Goal: Check status: Check status

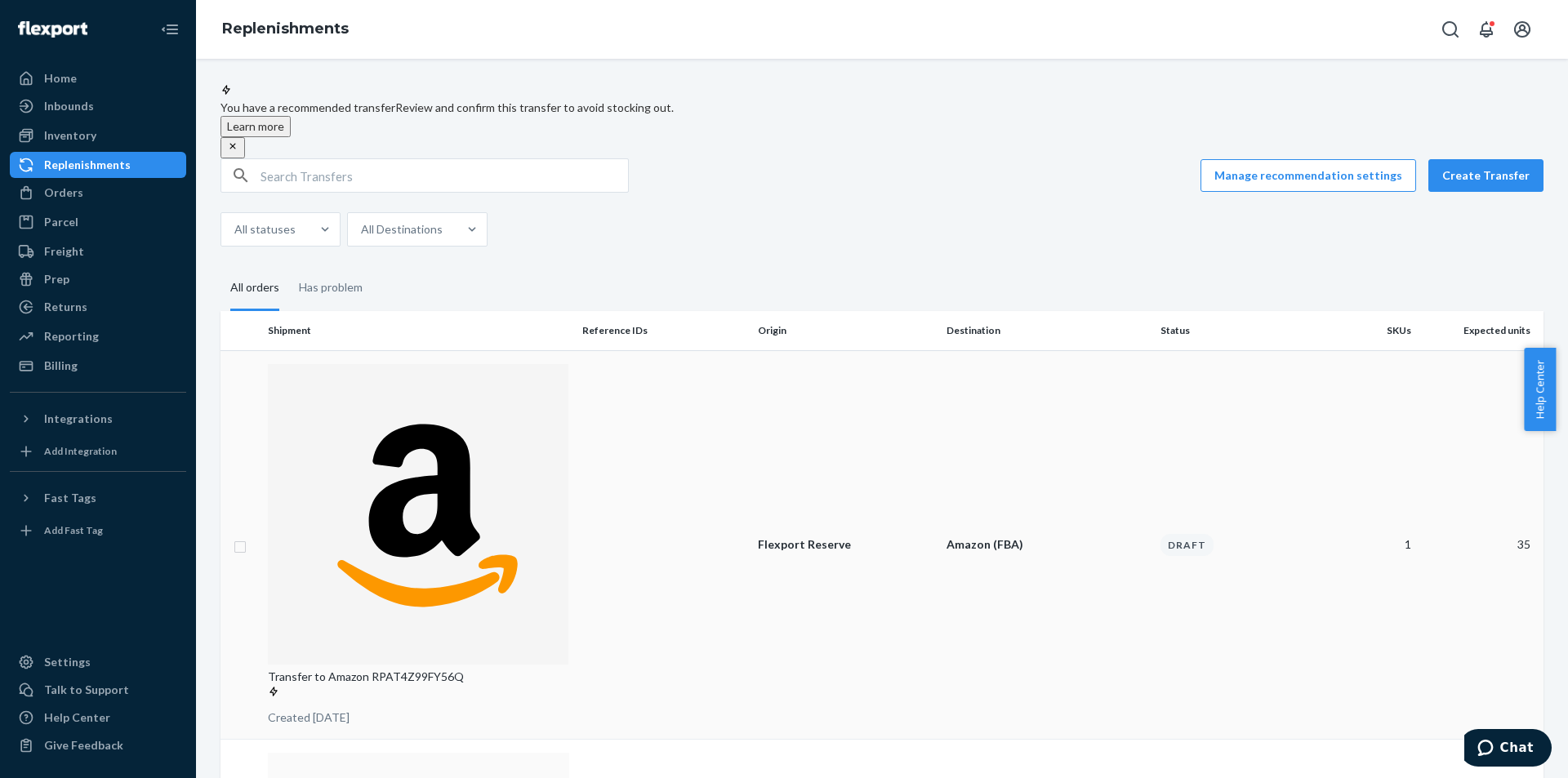
click at [812, 536] on p "Flexport Reserve" at bounding box center [846, 544] width 176 height 17
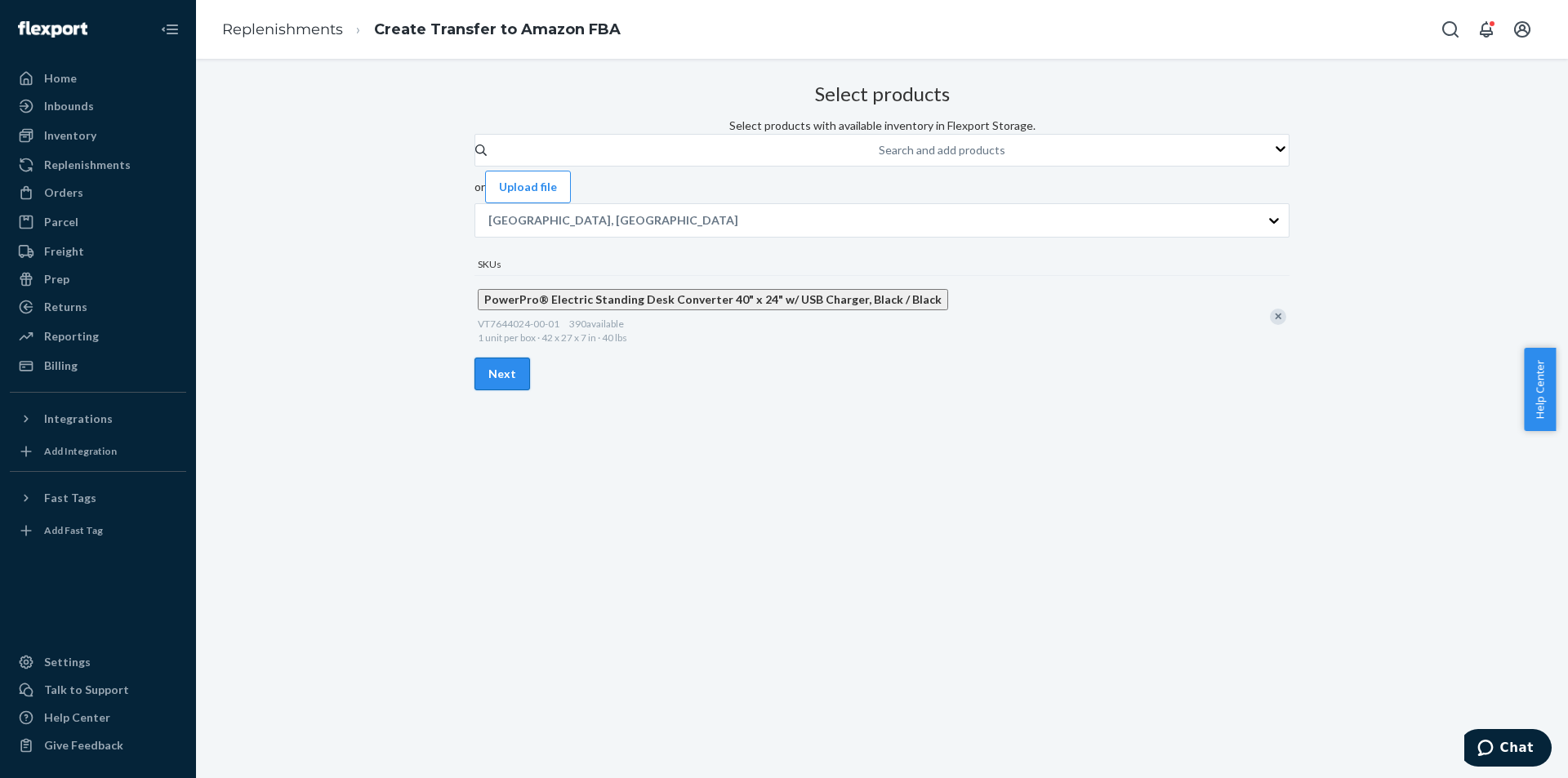
click at [530, 390] on button "Next" at bounding box center [502, 374] width 56 height 33
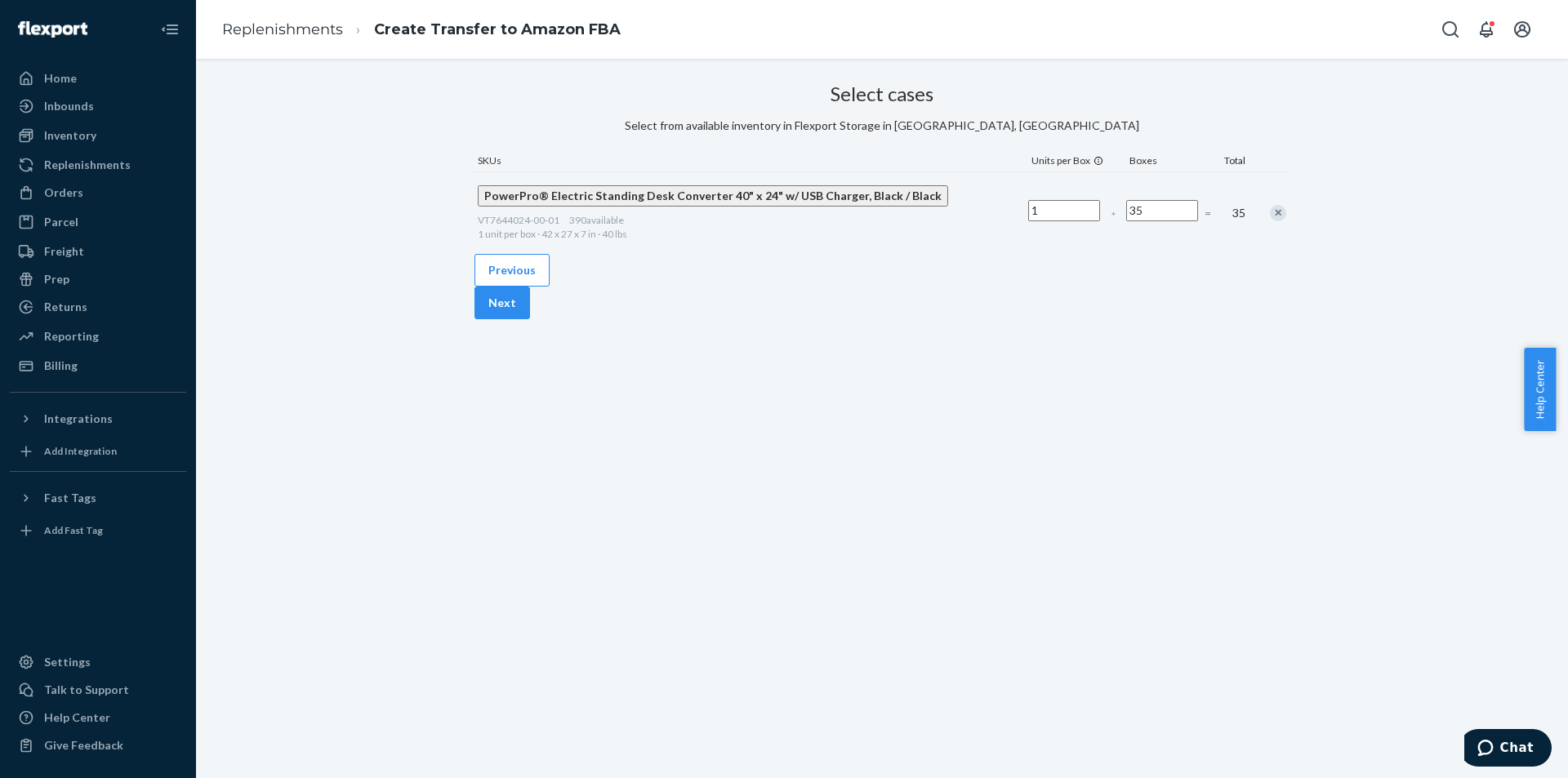
click at [530, 319] on button "Next" at bounding box center [502, 303] width 56 height 33
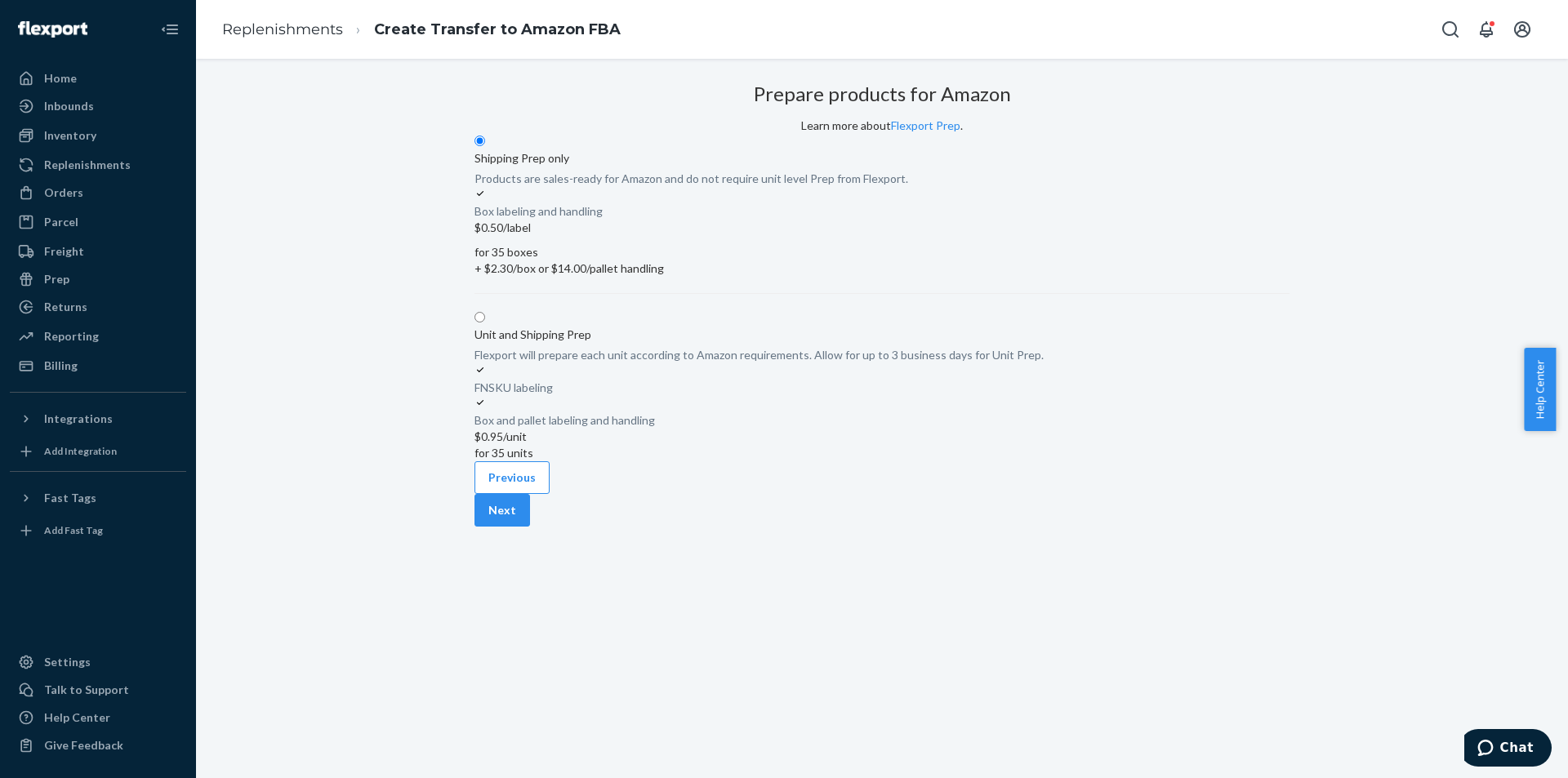
click at [1061, 429] on div "$0.95 /unit for 35 units" at bounding box center [882, 446] width 815 height 33
click at [806, 347] on div "Flexport will prepare each unit according to Amazon requirements. Allow for up …" at bounding box center [882, 388] width 815 height 82
click at [557, 311] on div "Unit and Shipping Prep Flexport will prepare each unit according to Amazon requ…" at bounding box center [882, 370] width 815 height 118
click at [485, 312] on input "Unit and Shipping Prep" at bounding box center [480, 317] width 10 height 10
radio input "true"
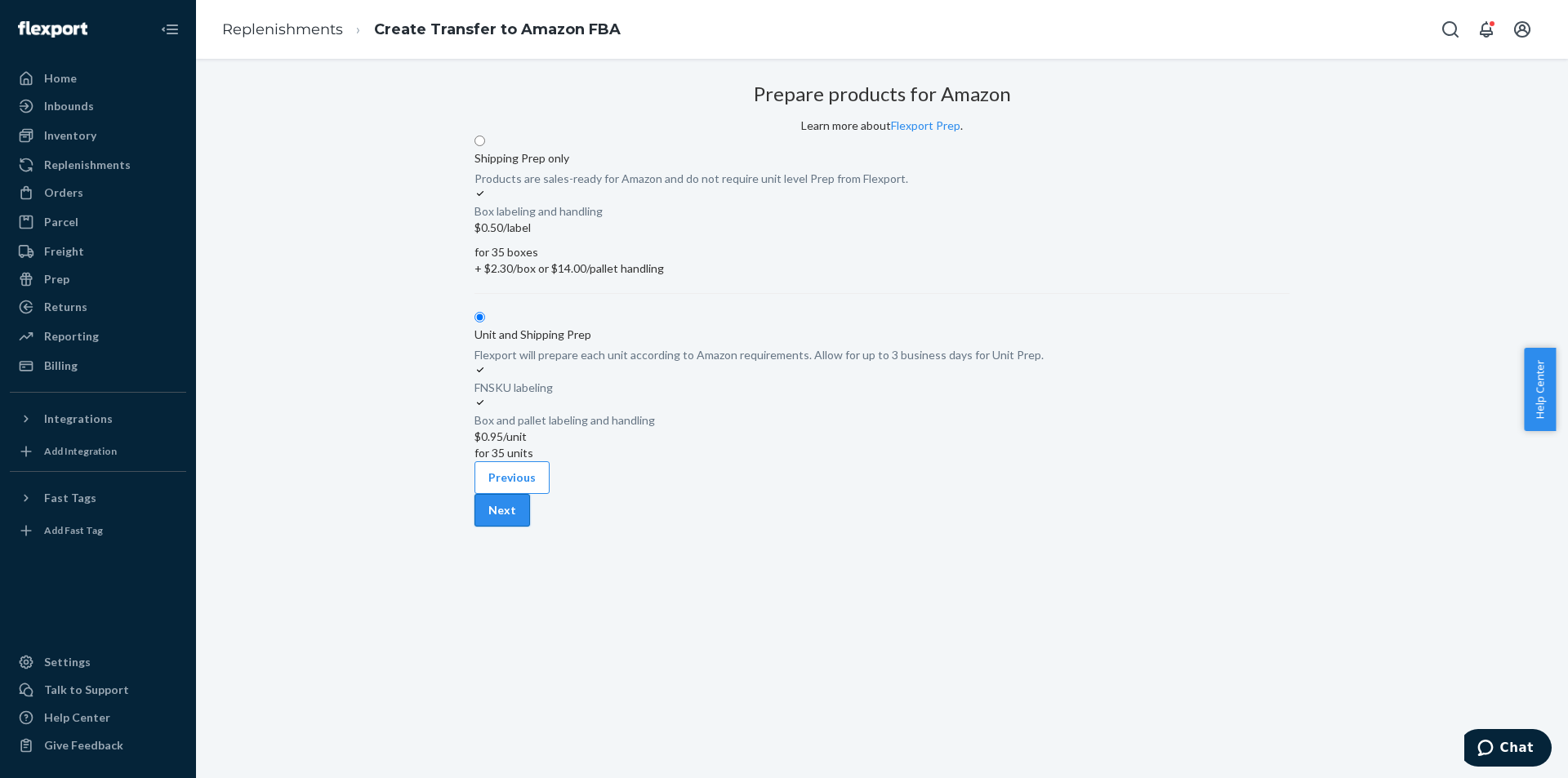
click at [530, 526] on button "Next" at bounding box center [502, 511] width 56 height 33
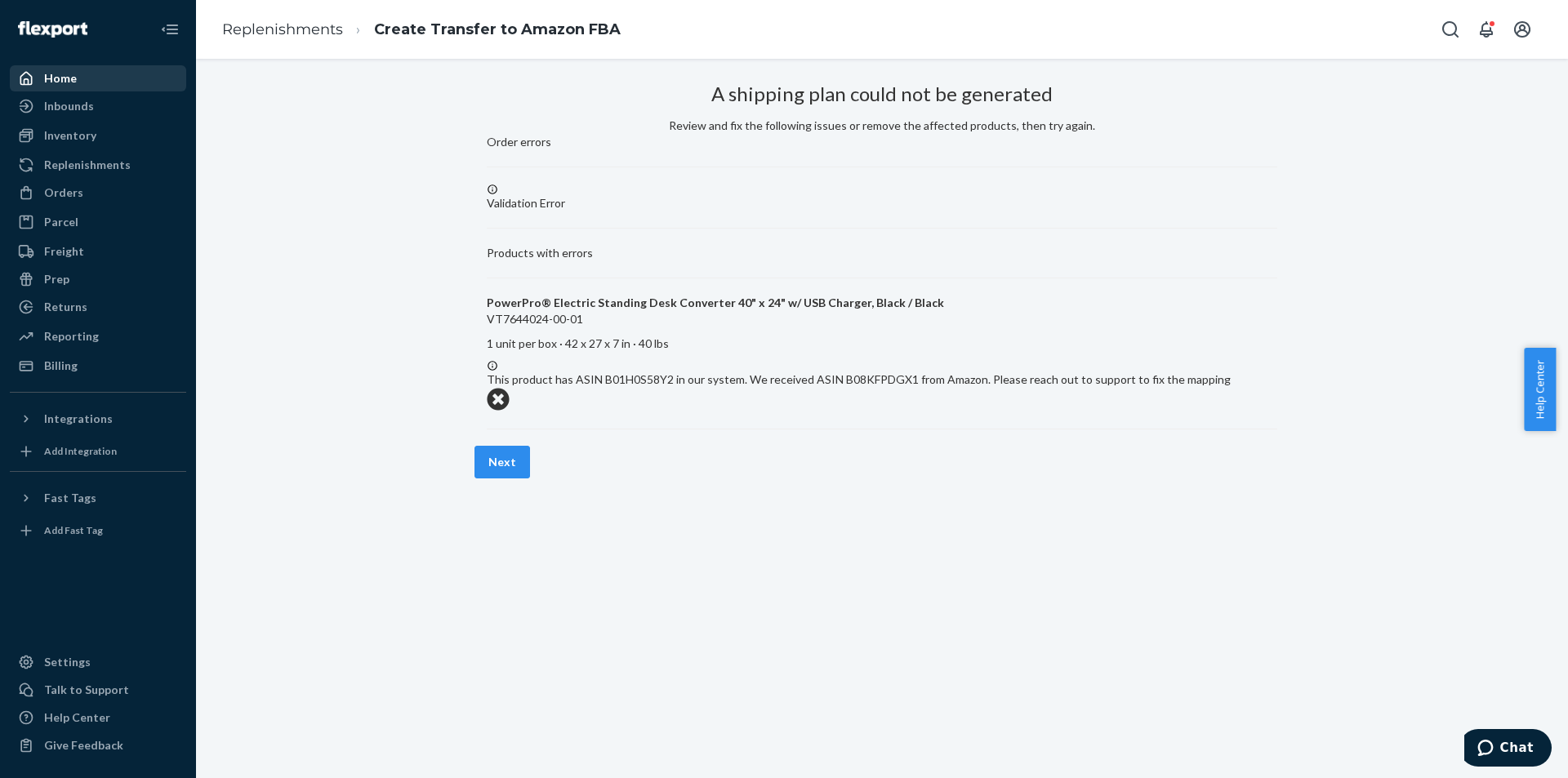
click at [77, 78] on div "Home" at bounding box center [98, 78] width 173 height 23
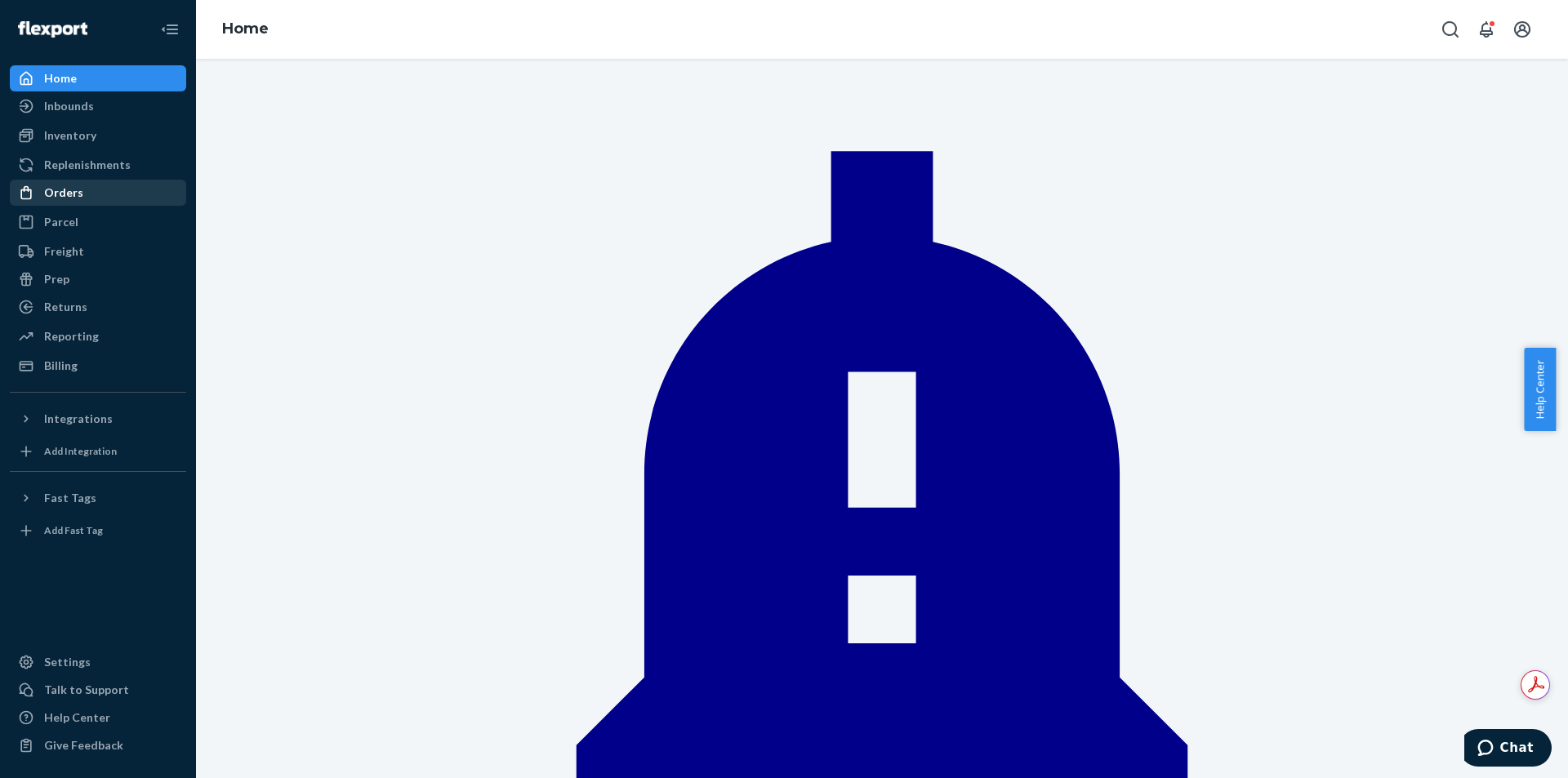
click at [133, 193] on div "Orders" at bounding box center [98, 192] width 173 height 23
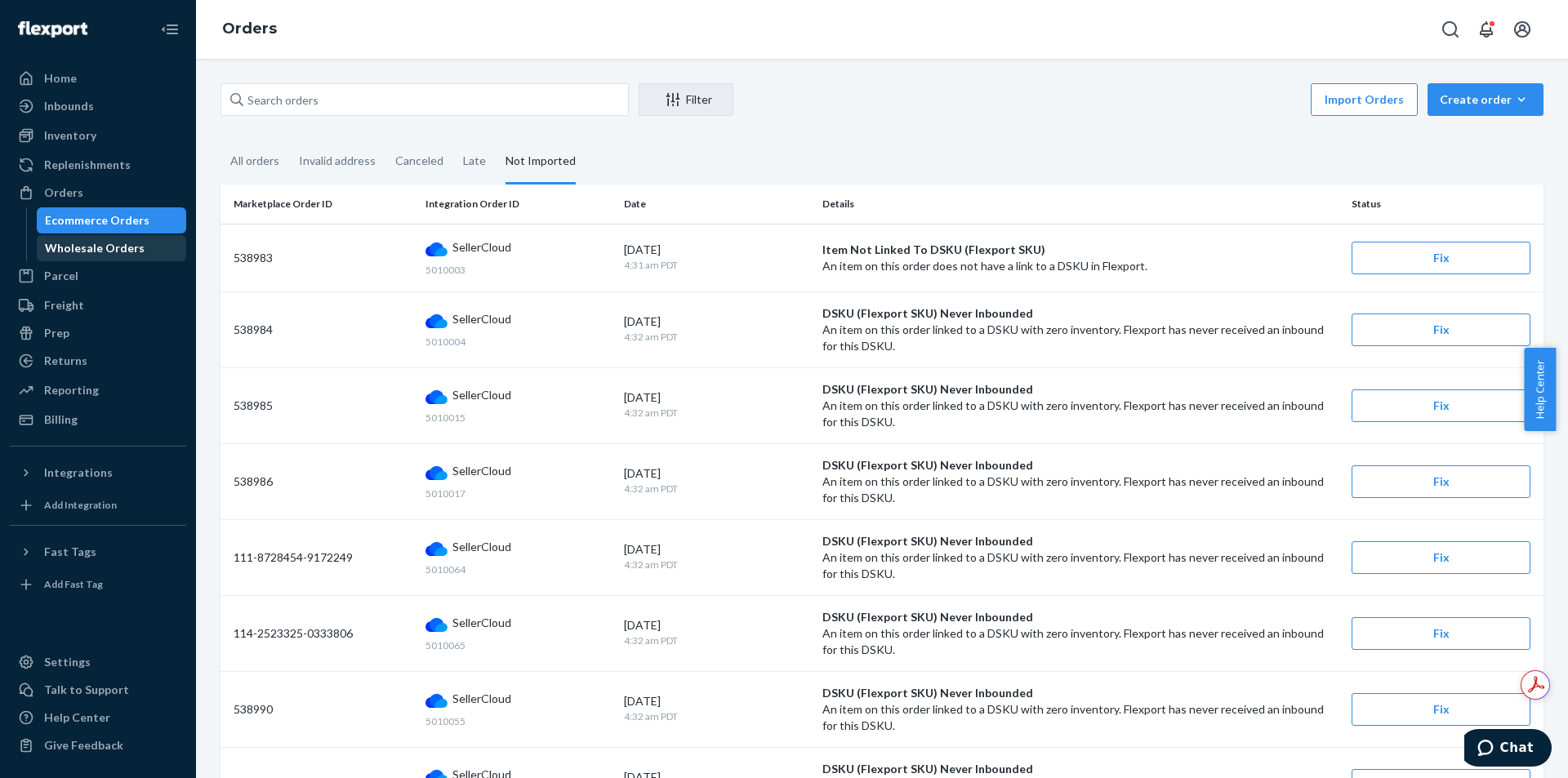
click at [153, 257] on div "Wholesale Orders" at bounding box center [111, 248] width 147 height 23
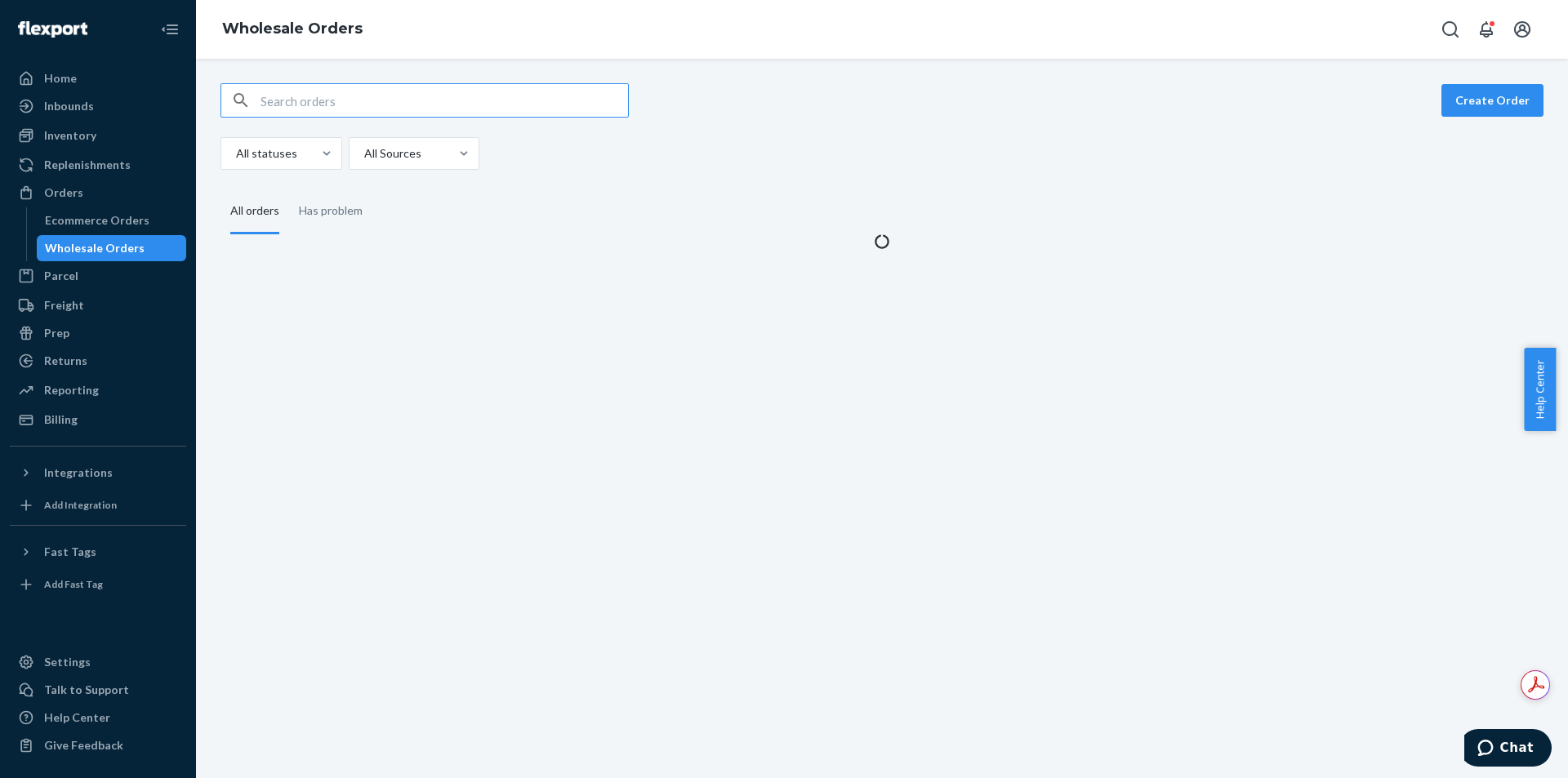
click at [509, 106] on input "text" at bounding box center [444, 101] width 367 height 33
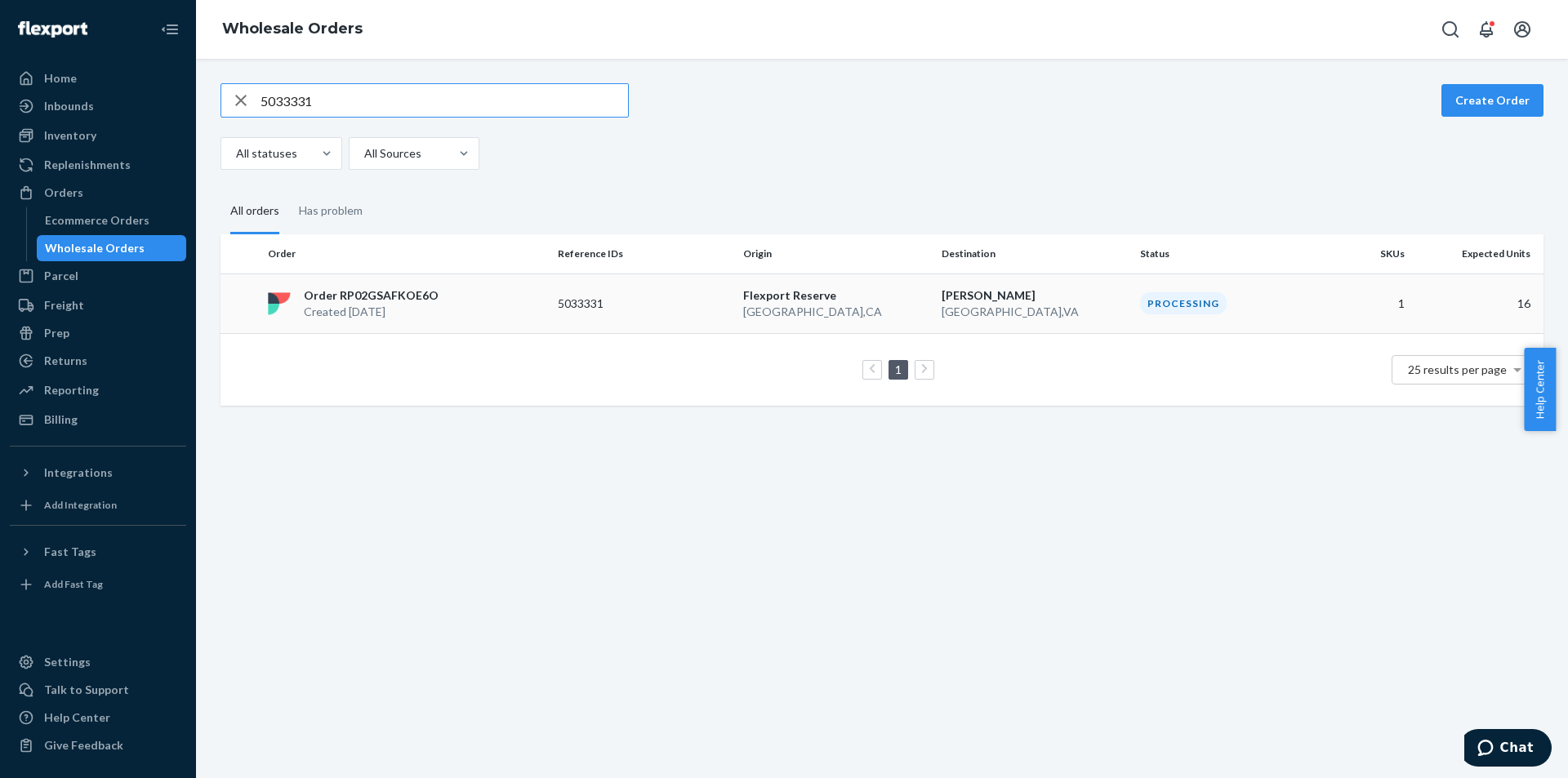
type input "5033331"
click at [1194, 312] on div "Processing" at bounding box center [1183, 303] width 86 height 22
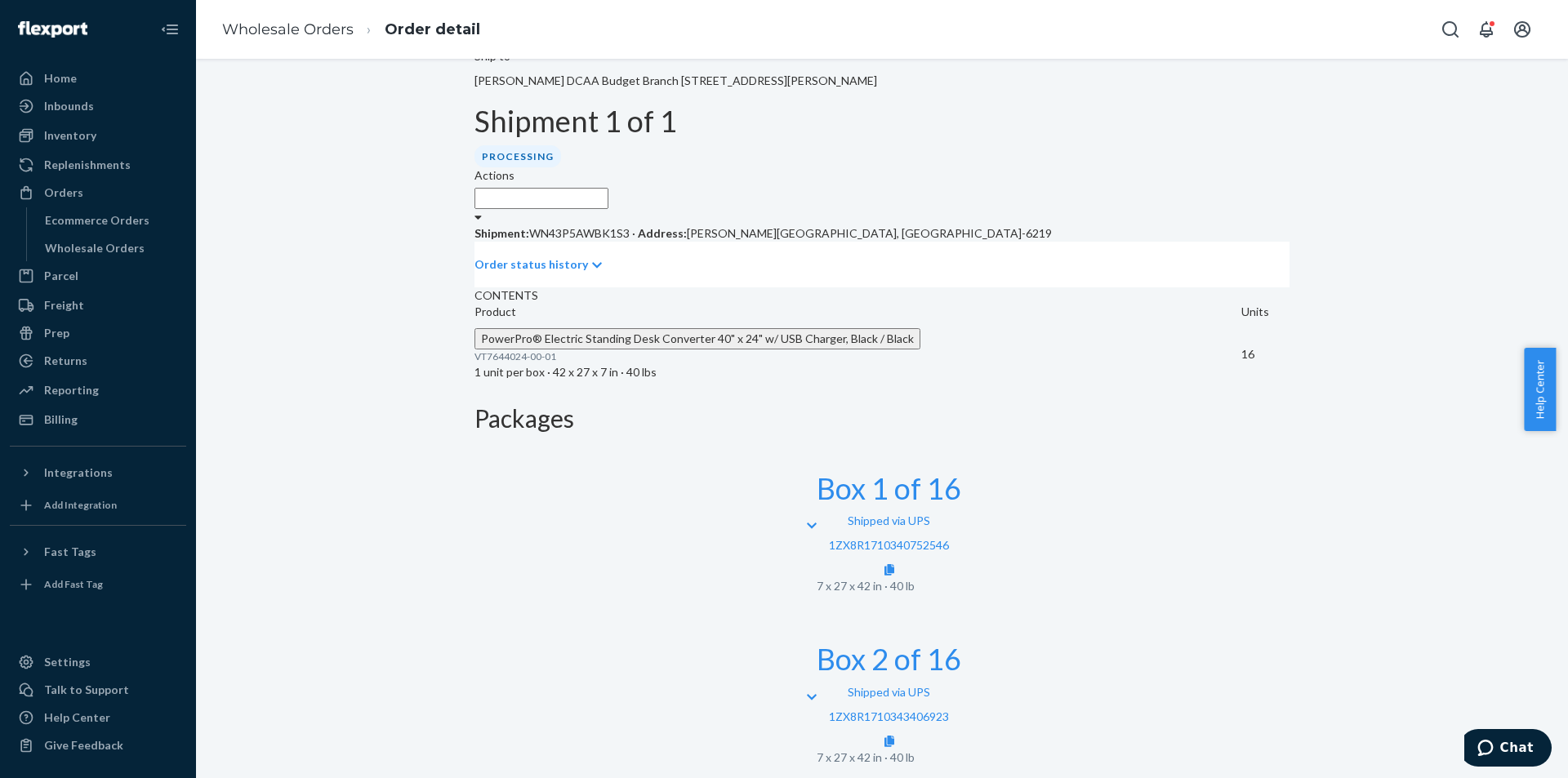
scroll to position [490, 0]
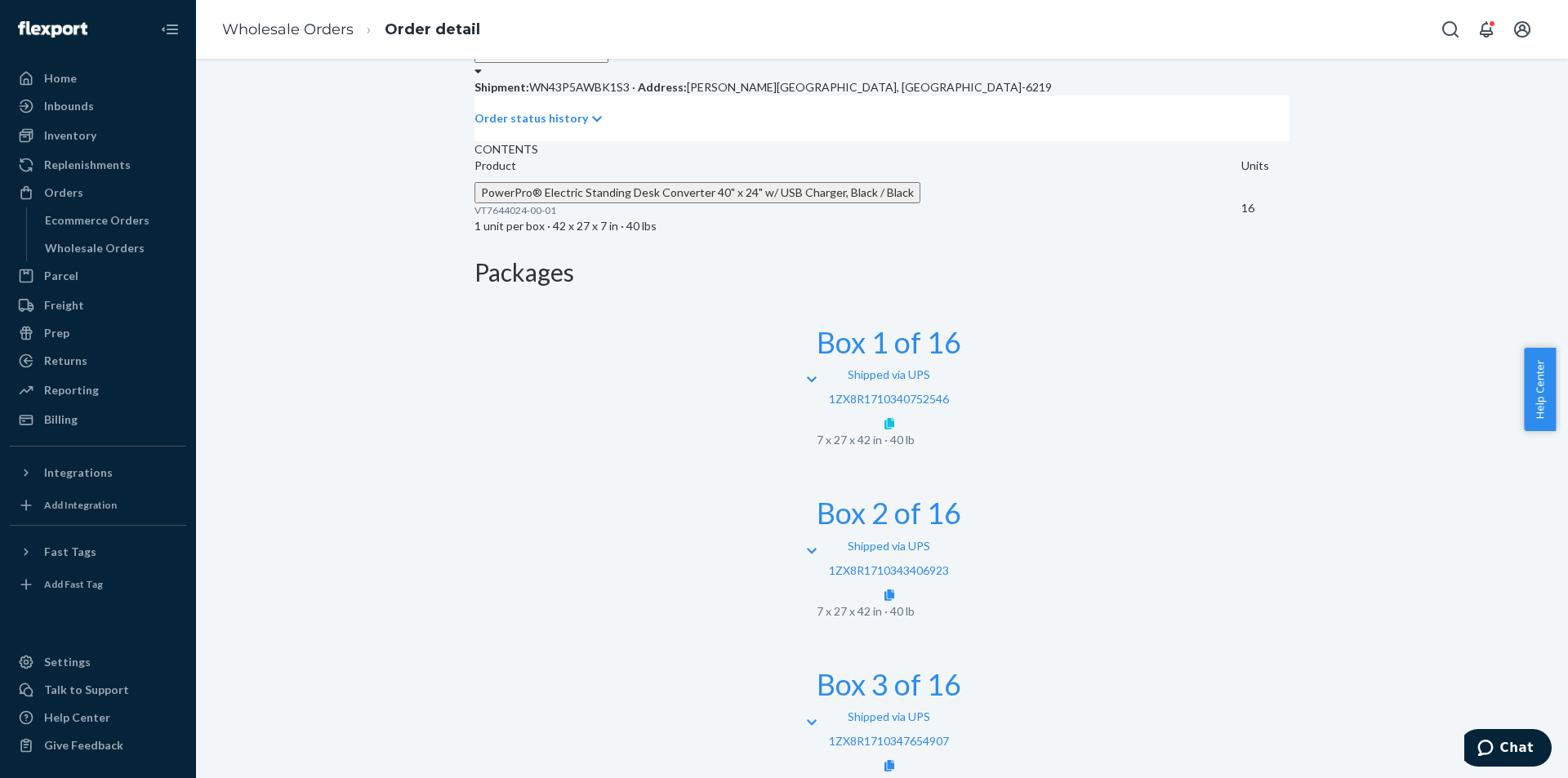
click at [894, 417] on link at bounding box center [889, 424] width 10 height 14
